Goal: Transaction & Acquisition: Purchase product/service

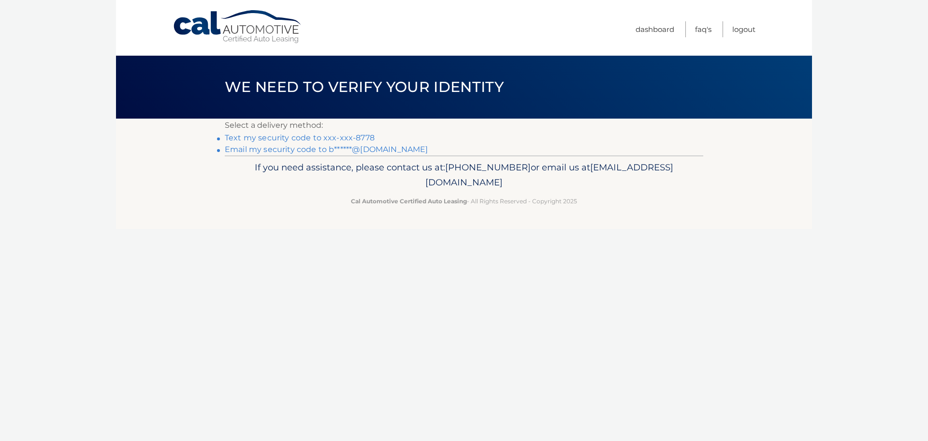
click at [346, 134] on link "Text my security code to xxx-xxx-8778" at bounding box center [300, 137] width 150 height 9
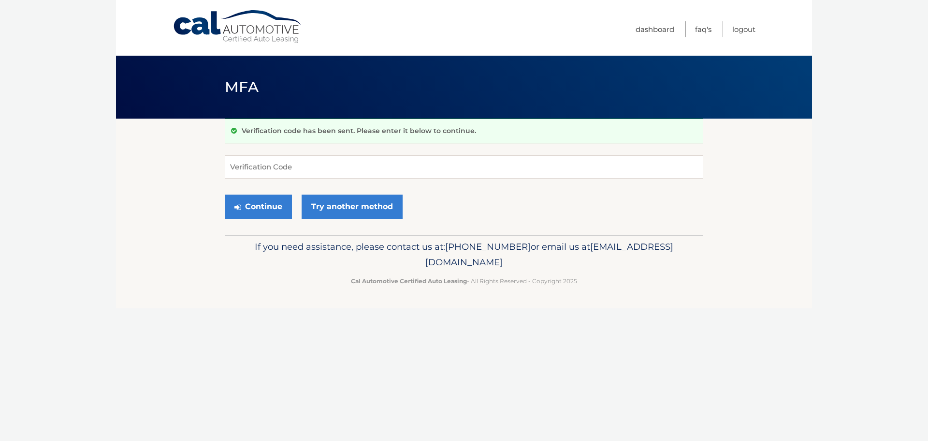
click at [296, 166] on input "Verification Code" at bounding box center [464, 167] width 479 height 24
click at [304, 166] on input "Verification Code" at bounding box center [464, 167] width 479 height 24
type input "848470"
click at [259, 204] on button "Continue" at bounding box center [258, 206] width 67 height 24
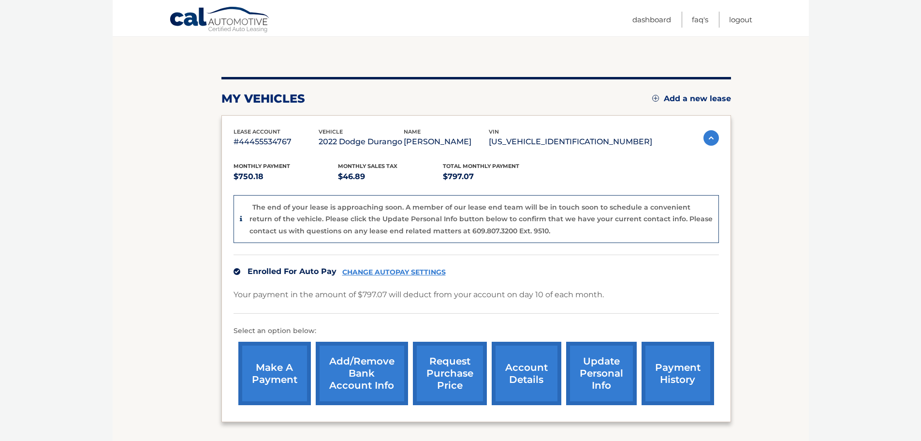
scroll to position [72, 0]
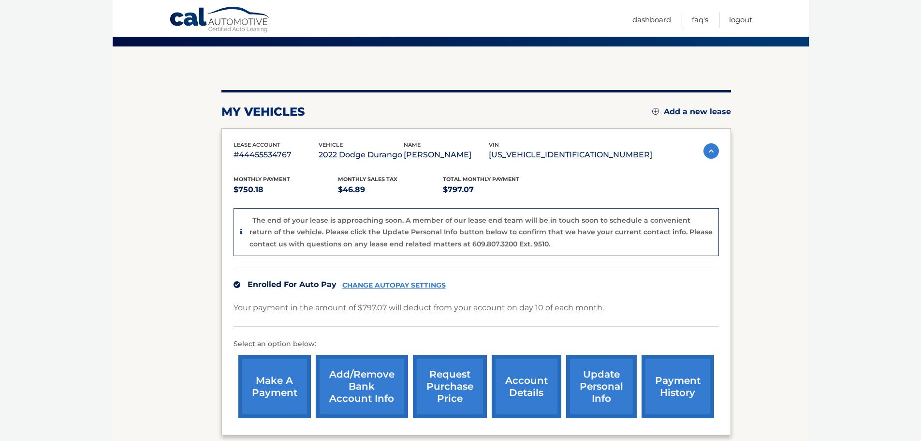
click at [272, 378] on link "make a payment" at bounding box center [274, 385] width 73 height 63
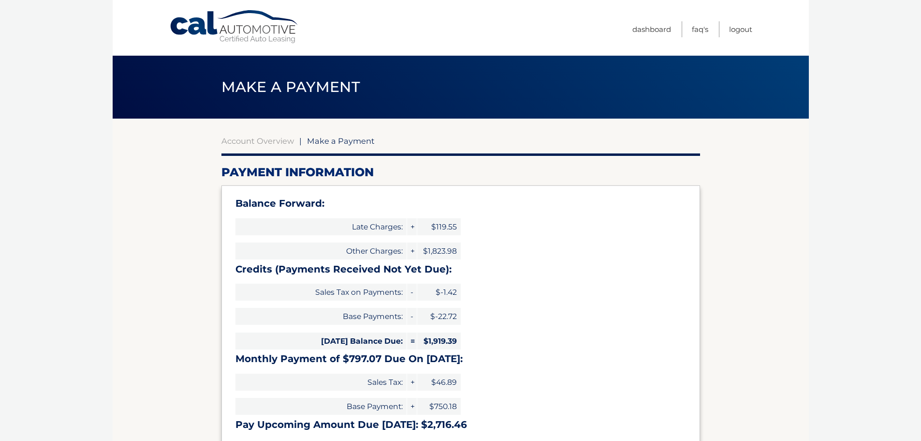
select select "MWM5ZGZhZmYtMzVkMy00Y2Q2LWE3ZTYtZDQzZWE1YTFhMjZm"
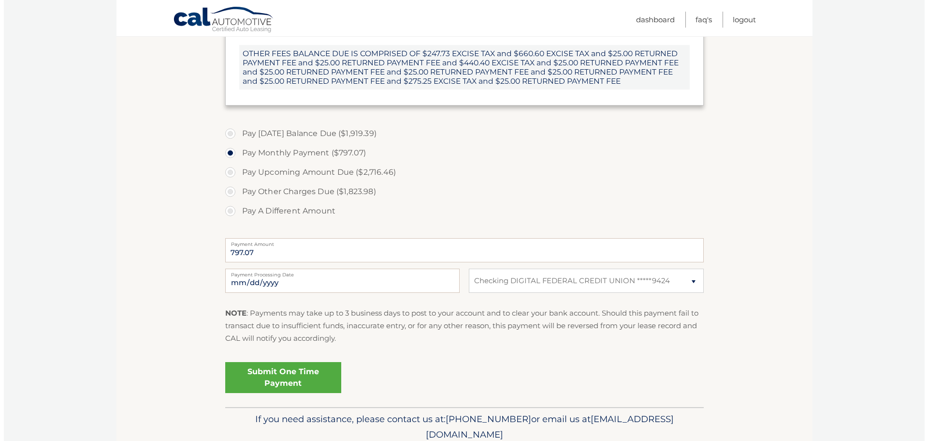
scroll to position [435, 0]
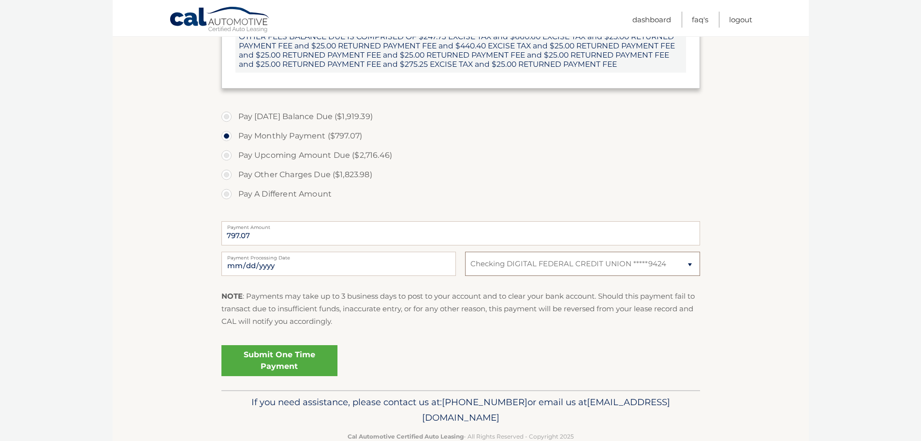
click at [552, 264] on select "Select Bank Account Checking DIGITAL FEDERAL CREDIT UNION *****9424" at bounding box center [582, 263] width 235 height 24
click at [275, 363] on link "Submit One Time Payment" at bounding box center [279, 360] width 116 height 31
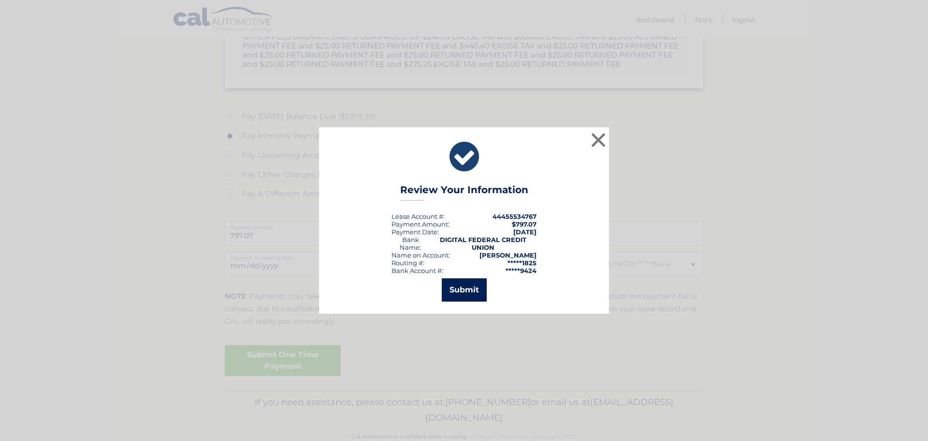
click at [465, 285] on button "Submit" at bounding box center [464, 289] width 45 height 23
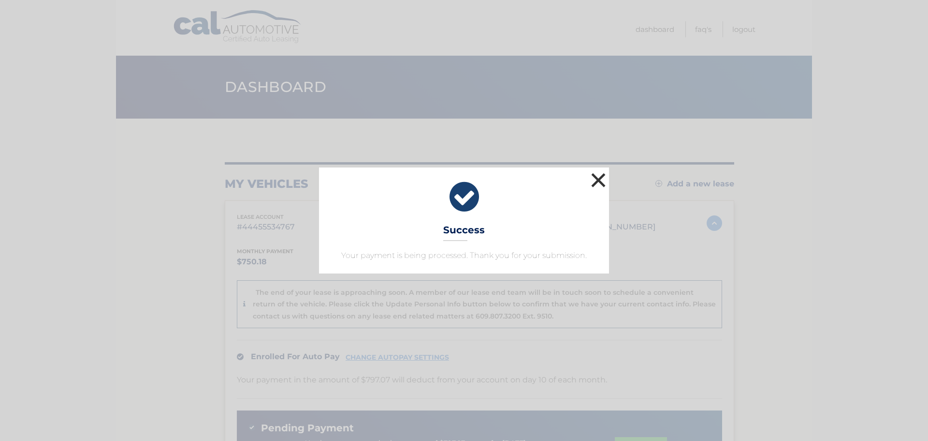
click at [597, 183] on button "×" at bounding box center [598, 179] width 19 height 19
